Goal: Information Seeking & Learning: Learn about a topic

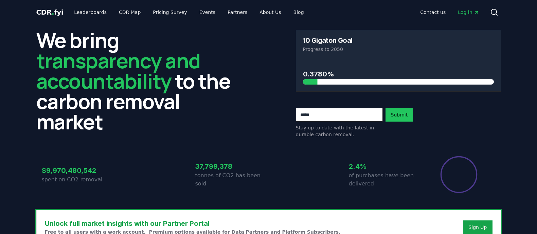
scroll to position [255, 0]
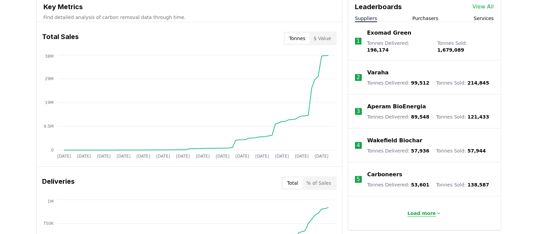
click at [425, 210] on p "Load more" at bounding box center [421, 213] width 29 height 7
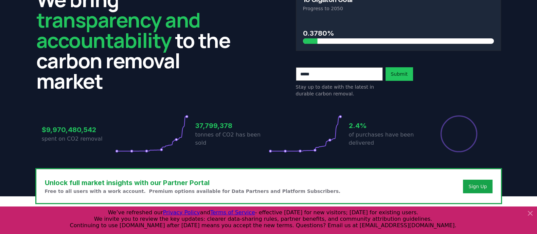
scroll to position [0, 0]
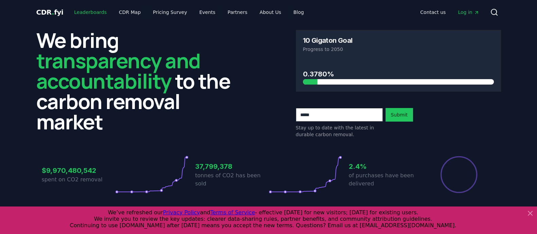
click at [89, 11] on link "Leaderboards" at bounding box center [90, 12] width 43 height 12
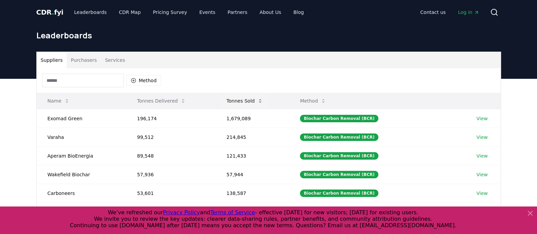
click at [248, 96] on button "Tonnes Sold" at bounding box center [244, 101] width 47 height 14
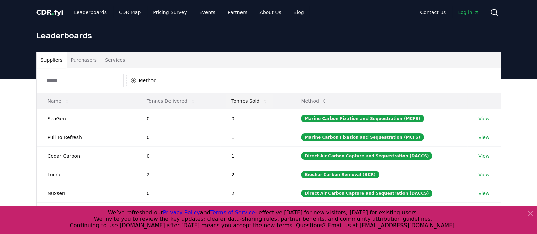
click at [248, 96] on button "Tonnes Sold" at bounding box center [249, 101] width 47 height 14
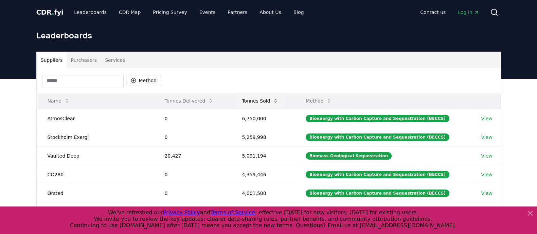
scroll to position [42, 0]
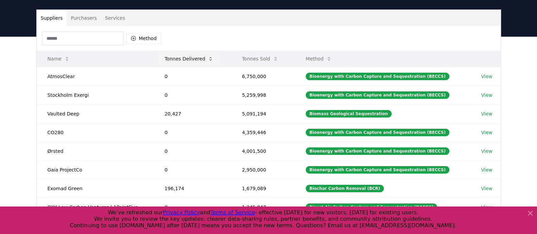
click at [175, 55] on button "Tonnes Delivered" at bounding box center [189, 59] width 60 height 14
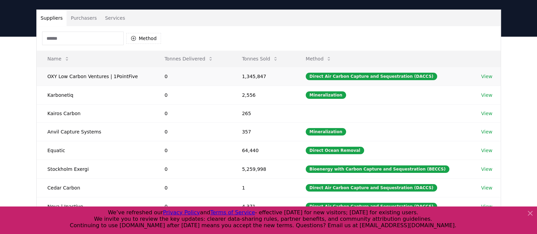
scroll to position [0, 0]
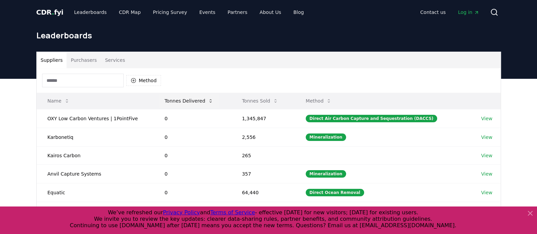
click at [186, 103] on button "Tonnes Delivered" at bounding box center [189, 101] width 60 height 14
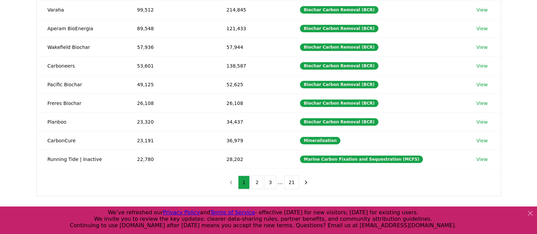
scroll to position [85, 0]
